Goal: Check status

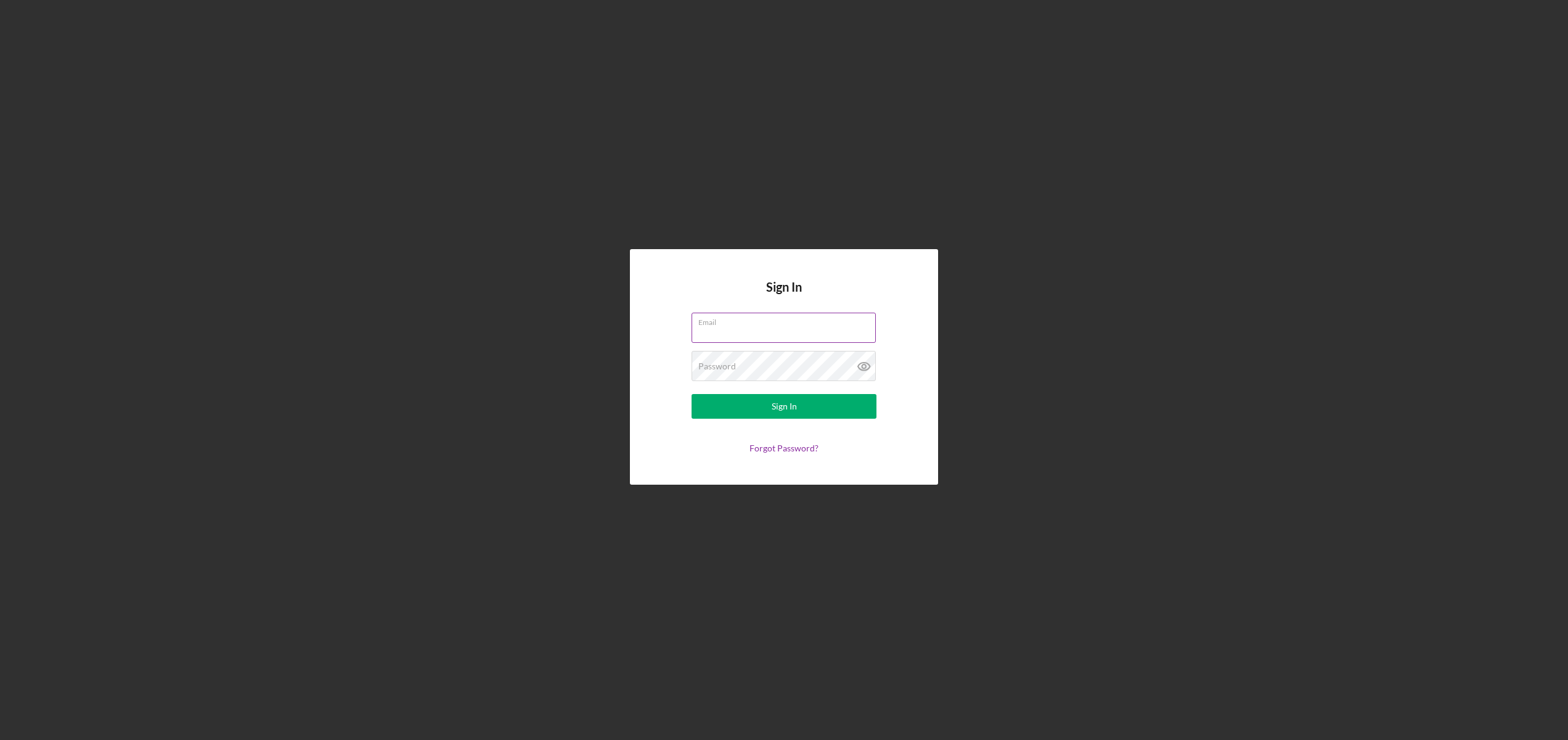
paste input "[PERSON_NAME][EMAIL_ADDRESS][DOMAIN_NAME]"
type input "[PERSON_NAME][EMAIL_ADDRESS][DOMAIN_NAME]"
click at [743, 408] on button "Sign In" at bounding box center [784, 406] width 185 height 25
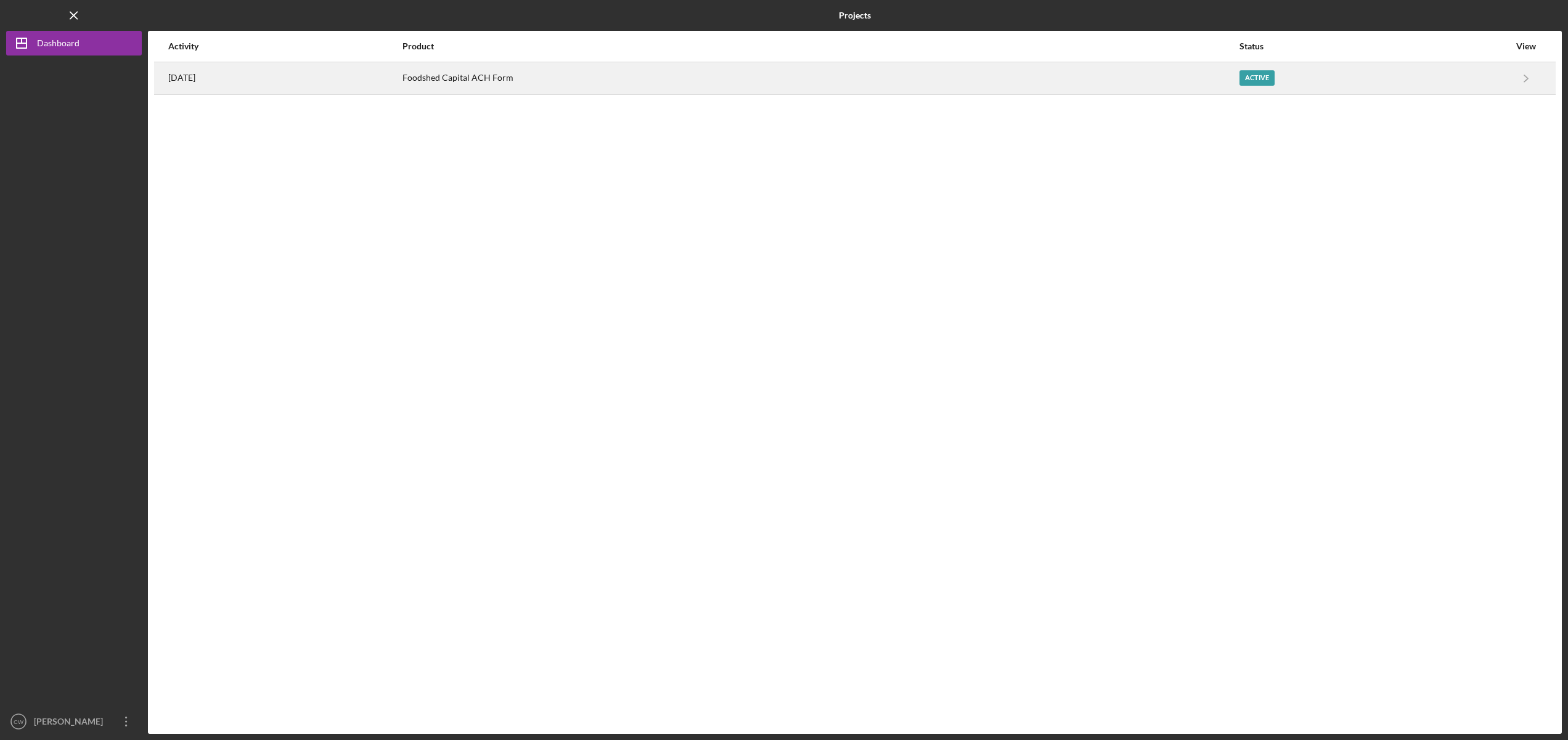
click at [271, 77] on div "[DATE]" at bounding box center [284, 78] width 233 height 31
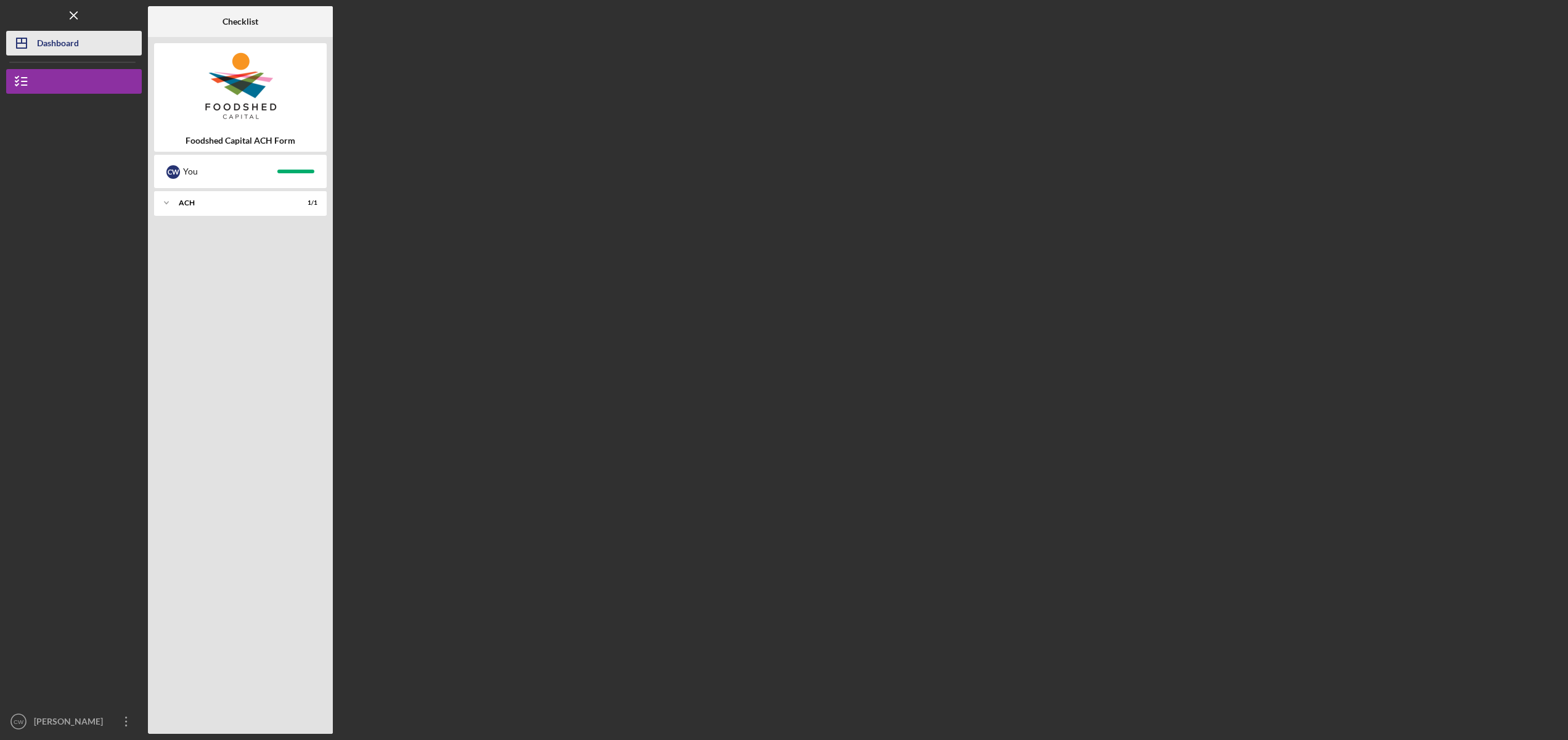
click at [49, 49] on div "Dashboard" at bounding box center [58, 44] width 42 height 27
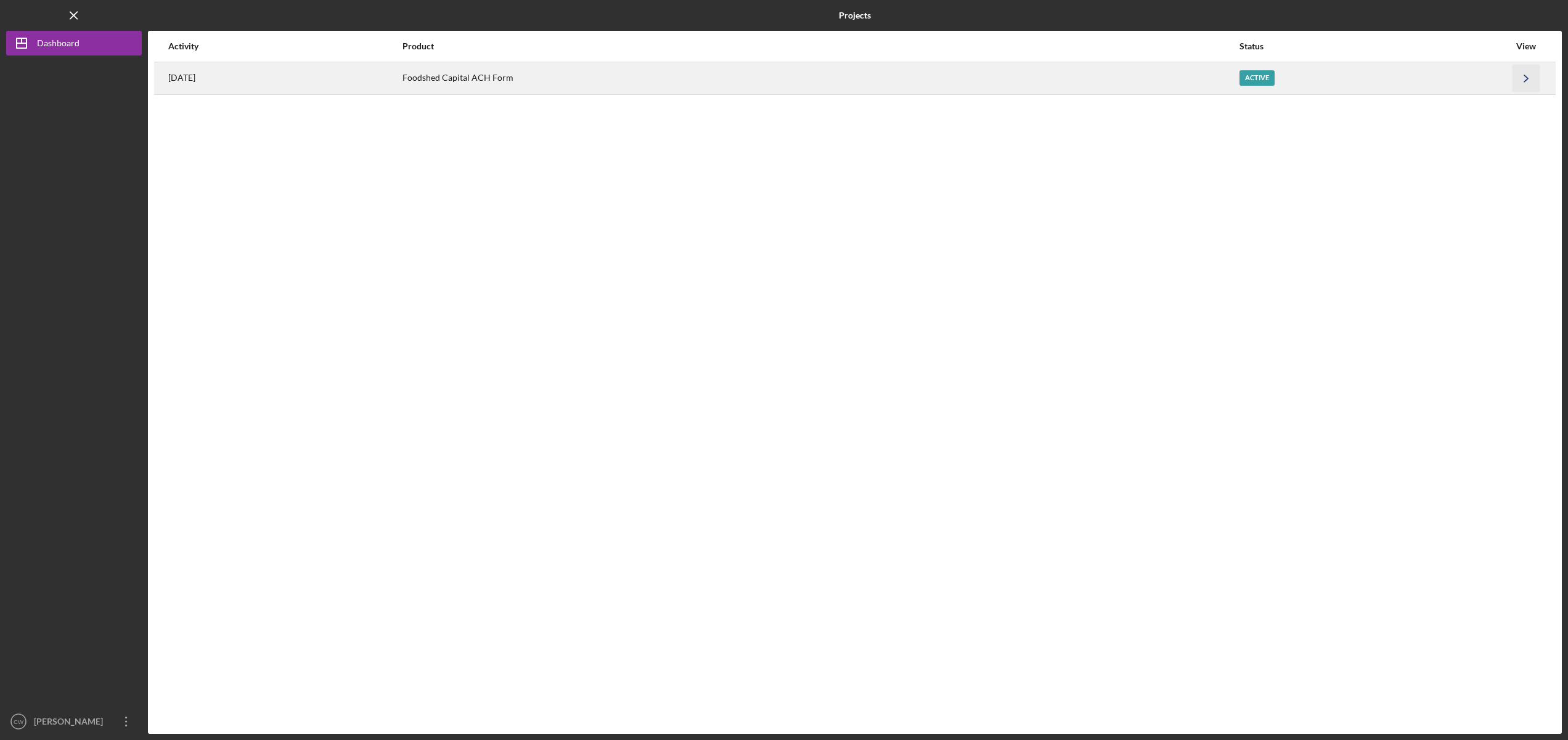
click at [1526, 81] on icon "Icon/Navigate" at bounding box center [1526, 77] width 27 height 27
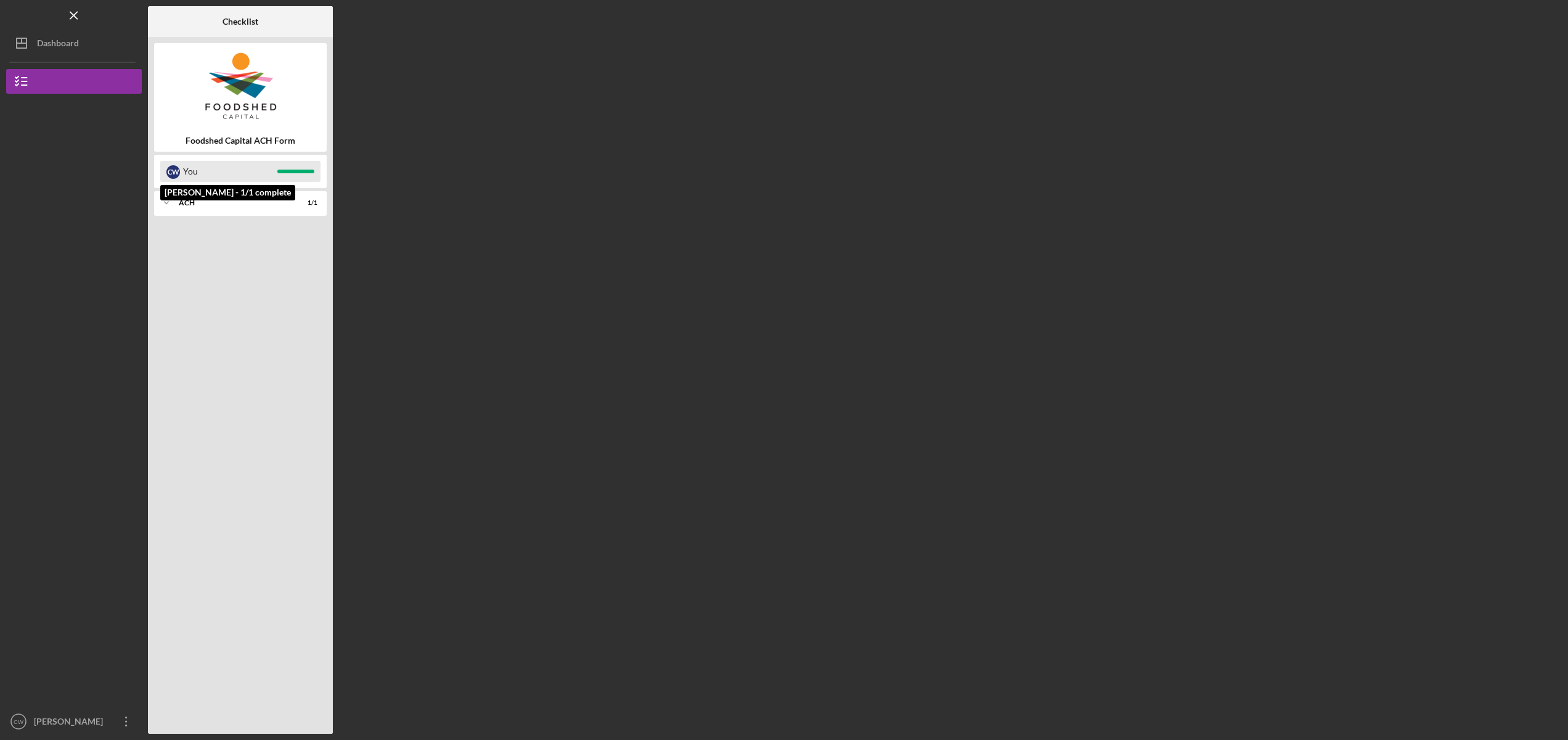
click at [191, 161] on div "You" at bounding box center [230, 172] width 94 height 21
click at [171, 198] on icon "Icon/Expander" at bounding box center [166, 203] width 25 height 25
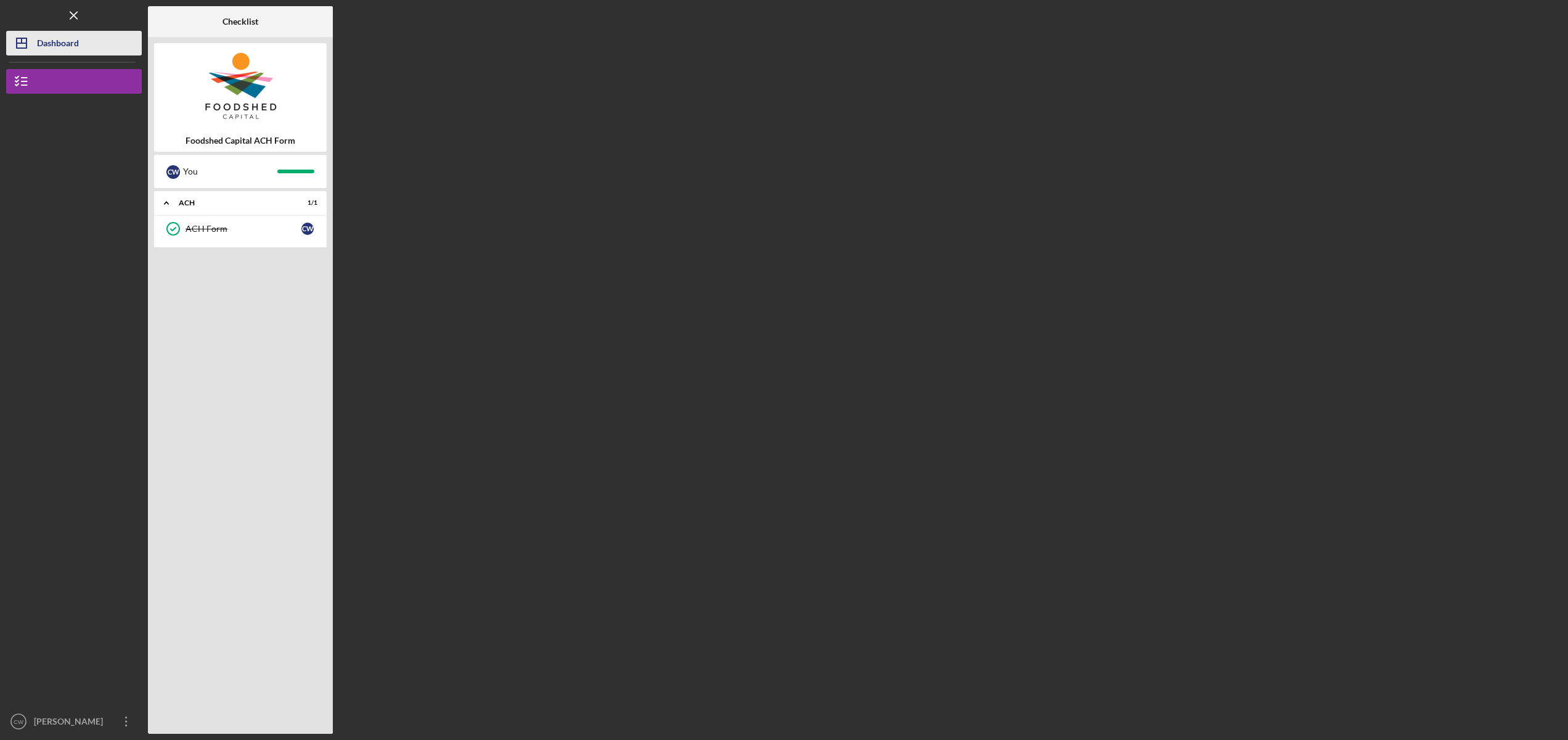
click at [51, 42] on div "Dashboard" at bounding box center [58, 44] width 42 height 27
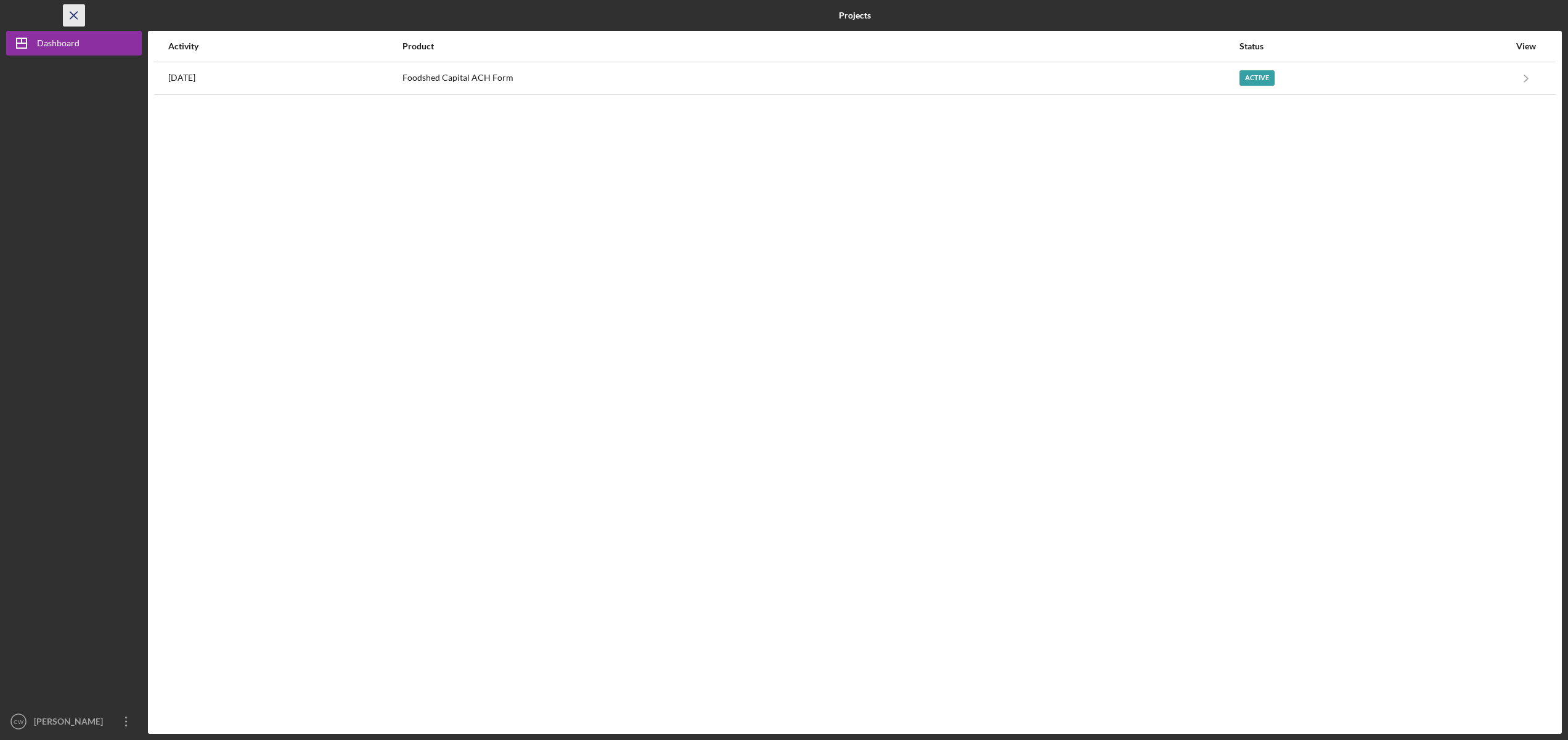
click at [77, 9] on icon "Icon/Menu Close" at bounding box center [74, 15] width 27 height 27
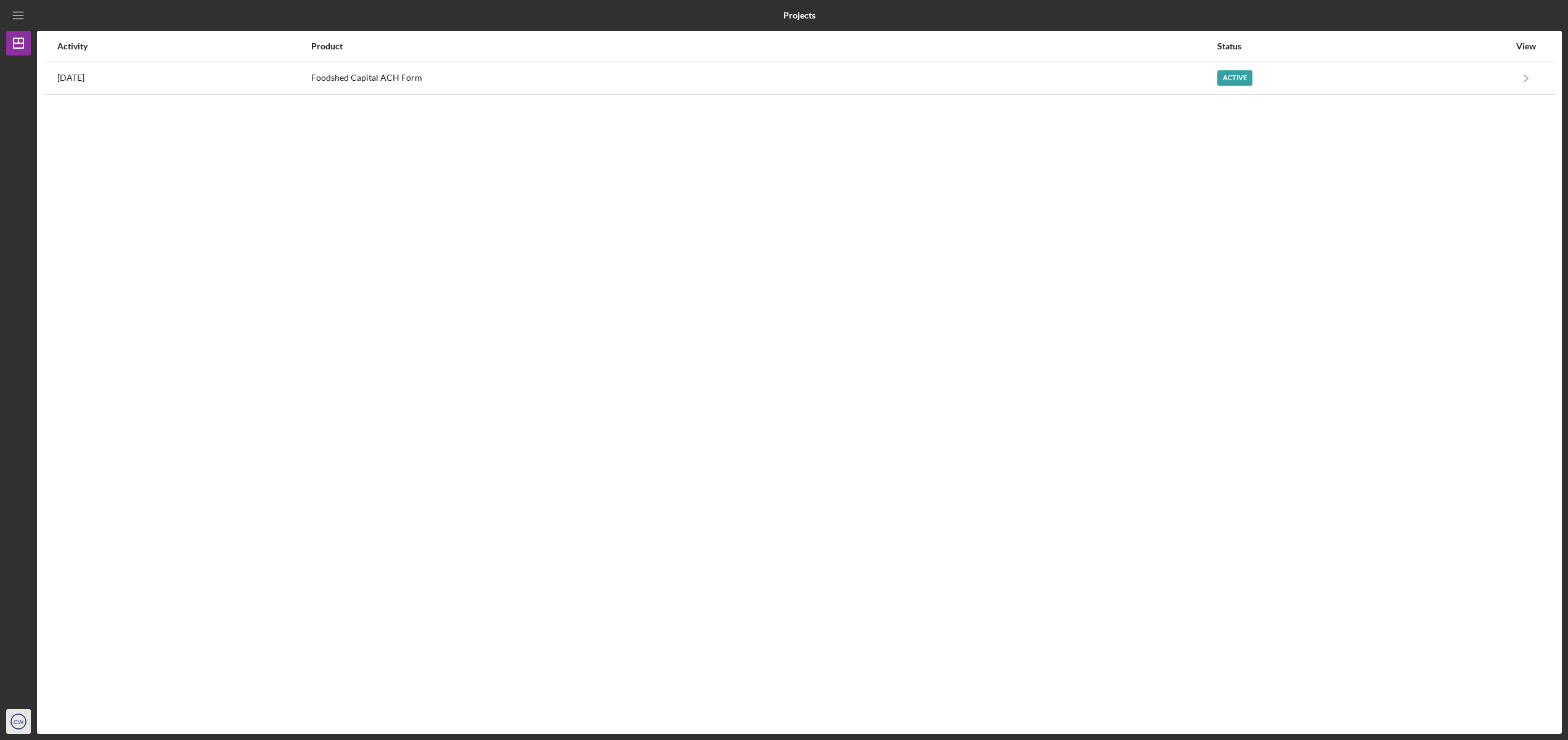
click at [20, 730] on icon "CW" at bounding box center [18, 722] width 25 height 31
click at [156, 471] on div "Activity Product Status View [DATE] Foodshed Capital ACH Form Active Icon/Navig…" at bounding box center [799, 382] width 1525 height 703
